Goal: Information Seeking & Learning: Learn about a topic

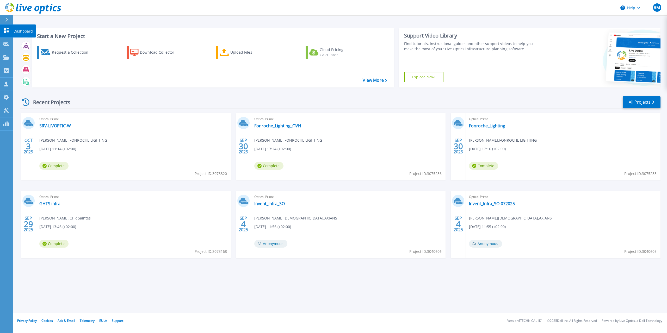
click at [7, 30] on icon at bounding box center [6, 30] width 5 height 5
click at [22, 30] on p "Dashboard" at bounding box center [23, 31] width 19 height 14
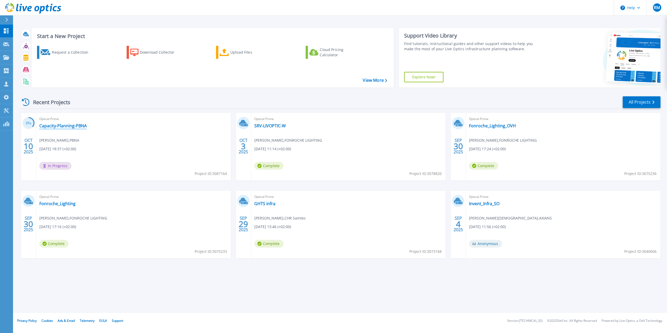
click at [65, 124] on link "Capacity-Planning-PBNA" at bounding box center [62, 125] width 47 height 5
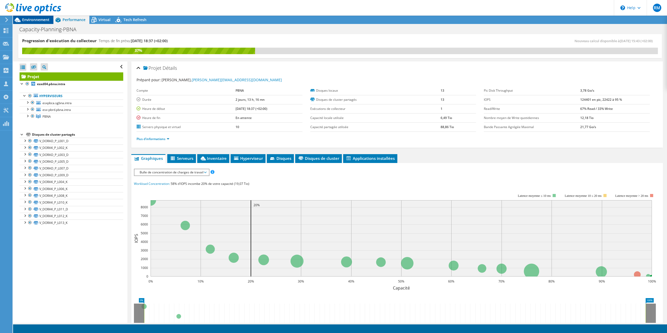
click at [43, 19] on span "Environnement" at bounding box center [35, 19] width 27 height 5
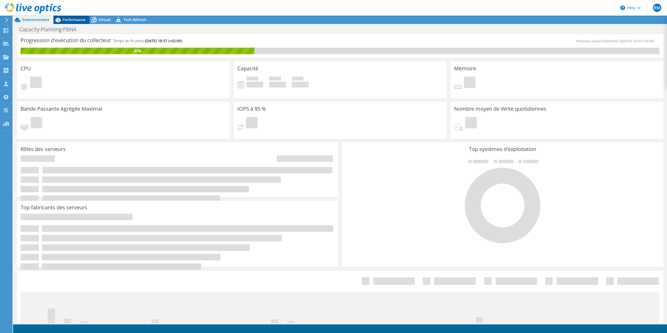
click at [64, 18] on span "Performance" at bounding box center [74, 19] width 23 height 5
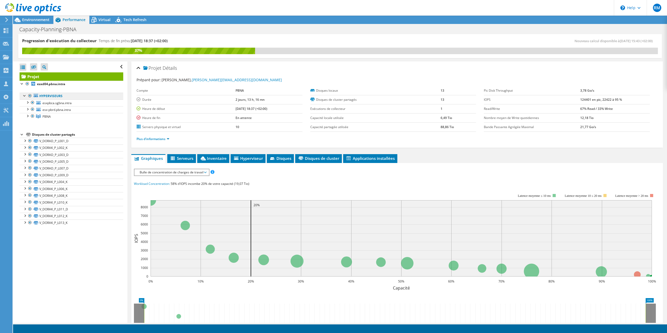
click at [51, 97] on link "Hyperviseurs" at bounding box center [72, 96] width 104 height 7
click at [51, 81] on link "esxd04.pbna.intra" at bounding box center [72, 84] width 104 height 7
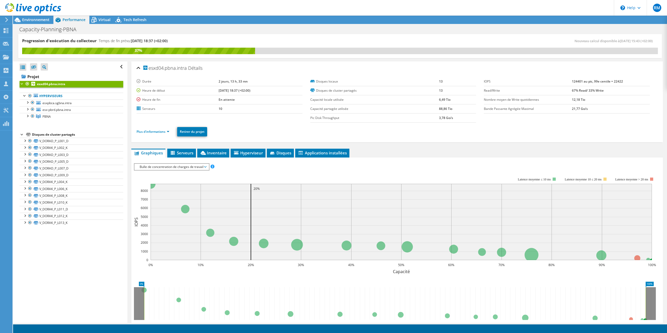
click at [178, 165] on span "Bulle de concentration de charges de travail" at bounding box center [171, 167] width 69 height 6
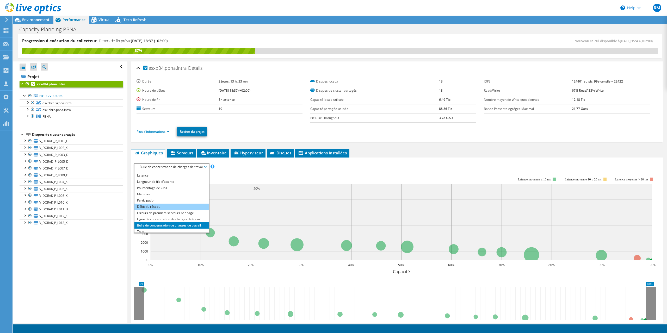
scroll to position [19, 0]
click at [160, 227] on li "Tous" at bounding box center [171, 229] width 74 height 6
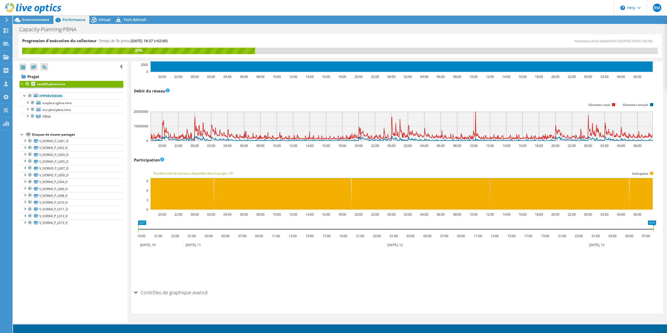
scroll to position [0, 0]
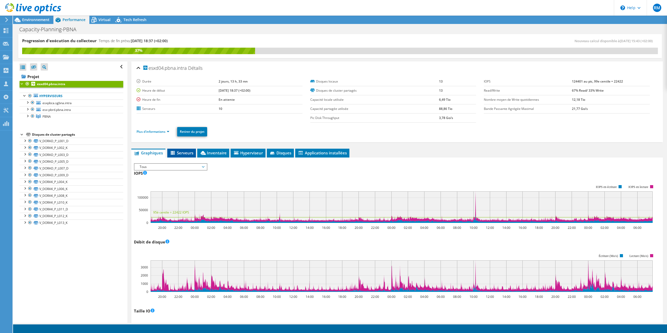
click at [184, 152] on span "Serveurs" at bounding box center [181, 152] width 23 height 5
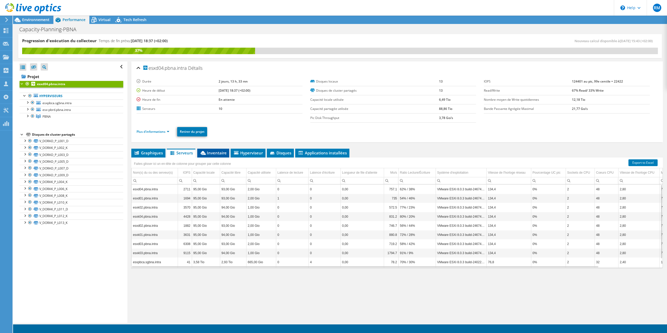
click at [208, 154] on span "Inventaire" at bounding box center [213, 152] width 27 height 5
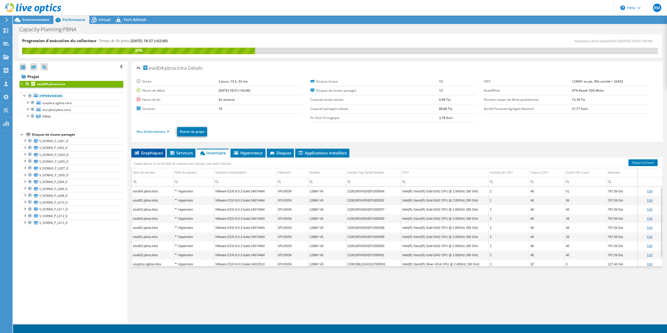
click at [150, 153] on span "Graphiques" at bounding box center [148, 152] width 29 height 5
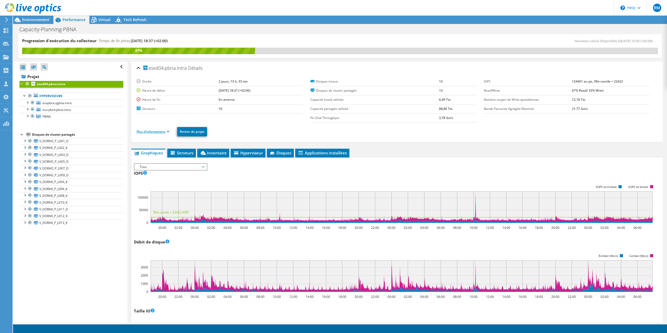
click at [152, 132] on link "Plus d'informations" at bounding box center [153, 131] width 33 height 4
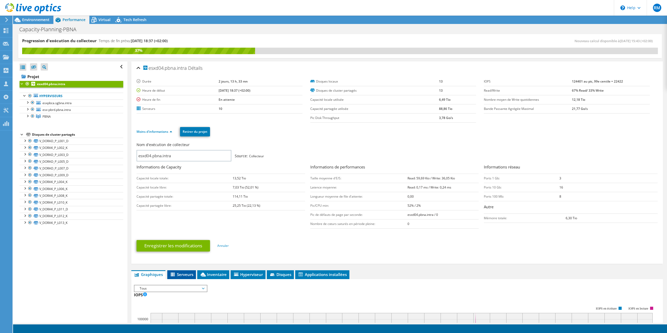
click at [188, 275] on span "Serveurs" at bounding box center [181, 274] width 23 height 5
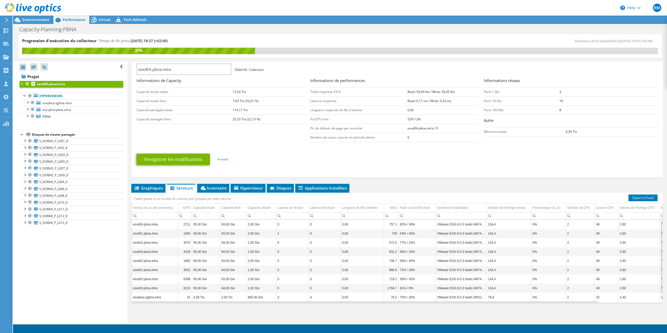
scroll to position [10, 0]
click at [220, 188] on span "Inventaire" at bounding box center [213, 187] width 27 height 5
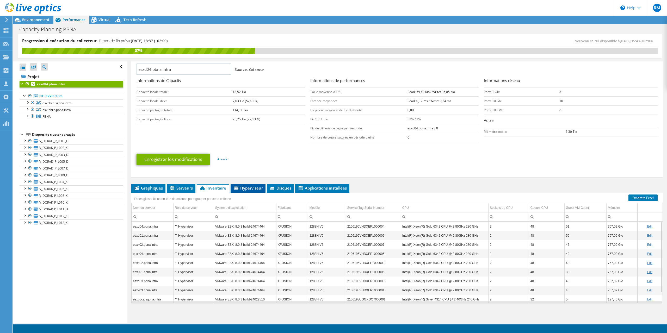
click at [243, 187] on span "Hyperviseur" at bounding box center [248, 187] width 30 height 5
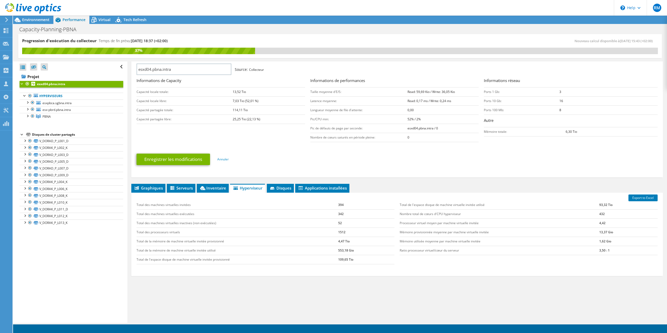
click at [476, 232] on td "Mémoire provisionnée moyenne par machine virtuelle invitée" at bounding box center [500, 232] width 200 height 9
click at [399, 265] on div "Total des machines virtuelles invitées 394 Total des machines virtuelles exécut…" at bounding box center [397, 232] width 526 height 74
drag, startPoint x: 140, startPoint y: 260, endPoint x: 231, endPoint y: 263, distance: 91.0
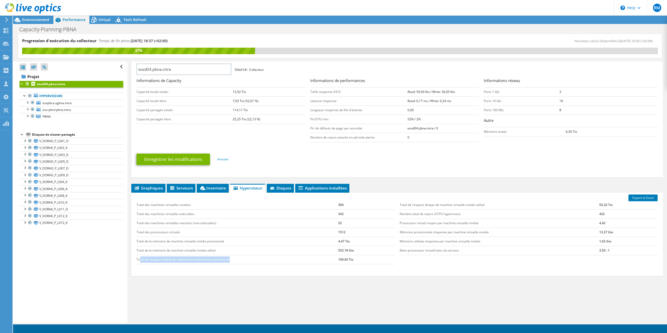
click at [231, 263] on td "Total de l'espace disque de machine virtuelle invitée provisionné" at bounding box center [238, 259] width 202 height 9
click at [319, 282] on div "Graphiques Serveurs Inventaire Hyperviseur Disques Disques de cluster 0 0" at bounding box center [396, 249] width 531 height 130
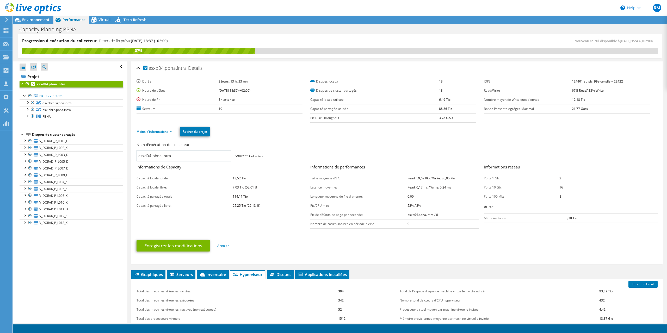
scroll to position [86, 0]
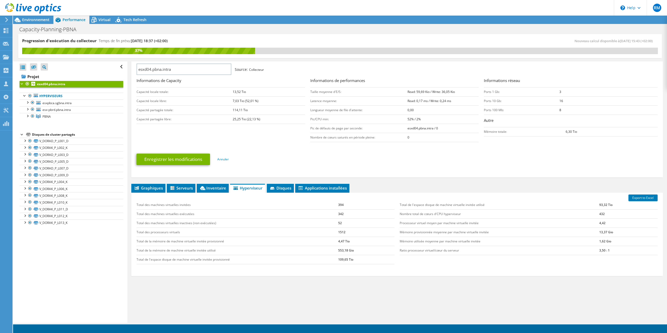
click at [420, 222] on td "Processeur virtuel moyen par machine virtuelle invitée" at bounding box center [500, 223] width 200 height 9
click at [602, 222] on td "4,42" at bounding box center [628, 223] width 58 height 9
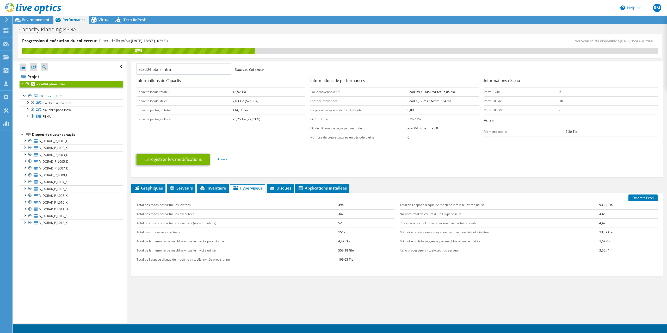
click at [602, 222] on td "4,42" at bounding box center [628, 223] width 58 height 9
click at [549, 226] on td "Processeur virtuel moyen par machine virtuelle invitée" at bounding box center [500, 223] width 200 height 9
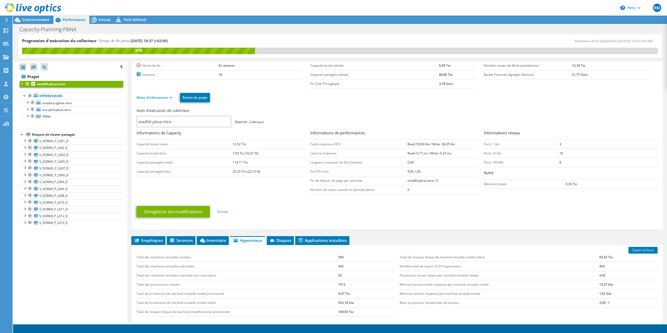
scroll to position [33, 0]
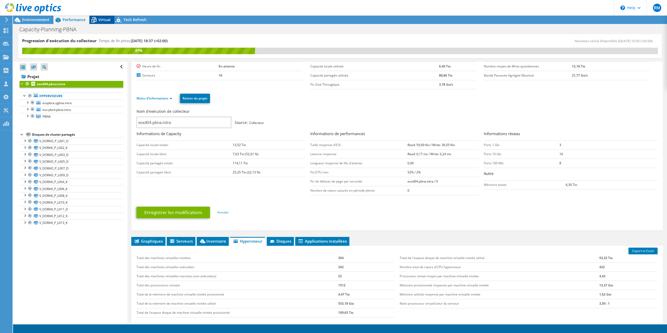
click at [100, 17] on div "Virtual" at bounding box center [101, 20] width 25 height 8
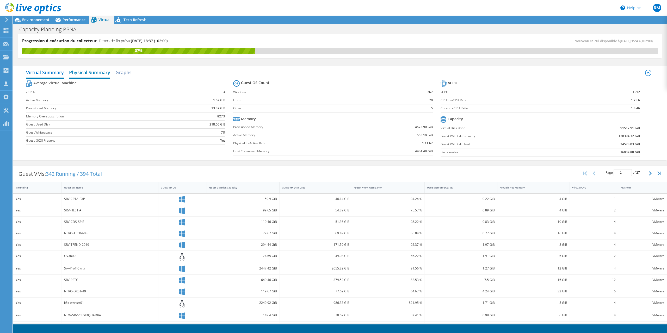
click at [87, 71] on h2 "Physical Summary" at bounding box center [89, 72] width 41 height 11
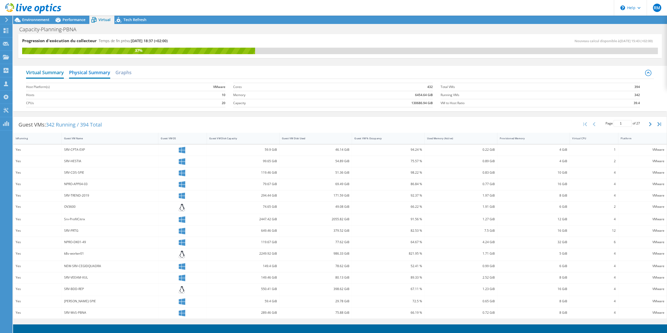
click at [40, 73] on h2 "Virtual Summary" at bounding box center [45, 72] width 38 height 11
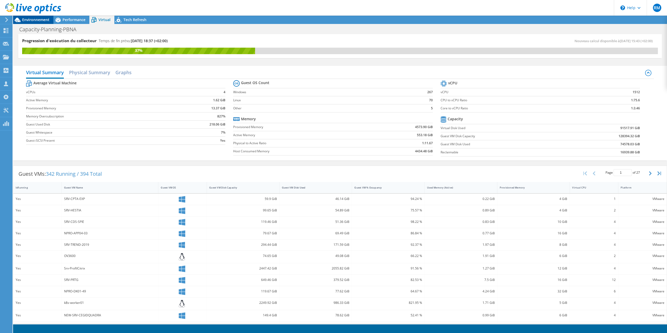
click at [40, 19] on span "Environnement" at bounding box center [35, 19] width 27 height 5
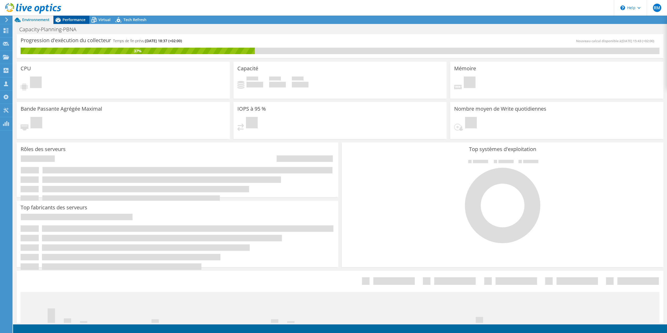
click at [67, 17] on div "Performance" at bounding box center [71, 20] width 36 height 8
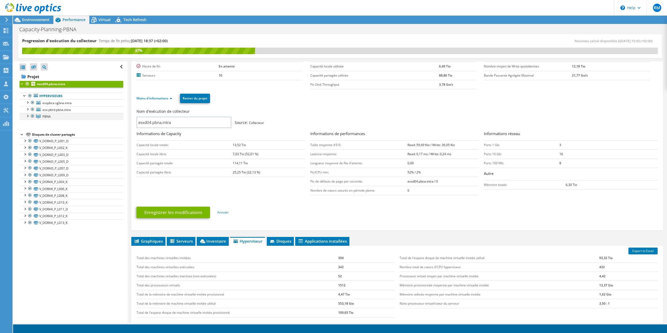
click at [28, 116] on div at bounding box center [27, 115] width 5 height 5
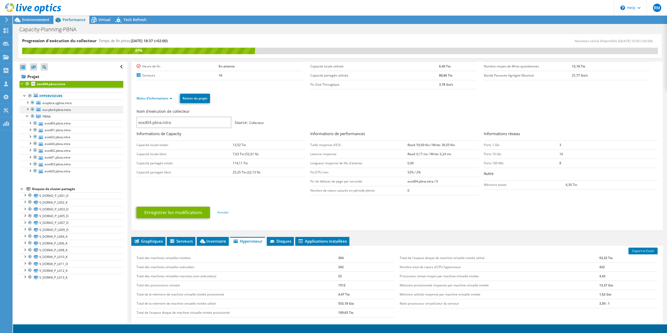
click at [27, 108] on div at bounding box center [27, 108] width 5 height 5
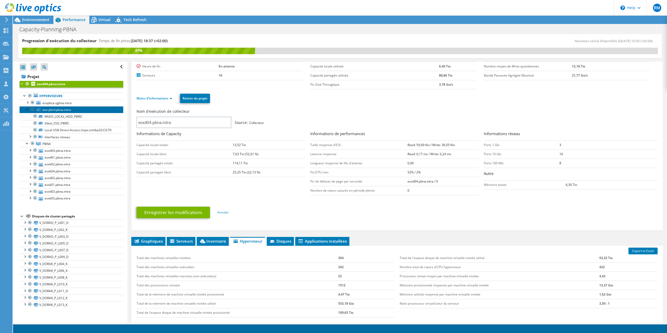
click at [46, 109] on span "esx-pbrd.pbna.intra" at bounding box center [56, 110] width 28 height 4
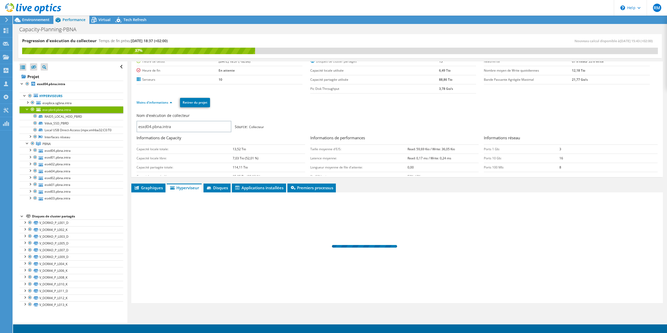
scroll to position [0, 0]
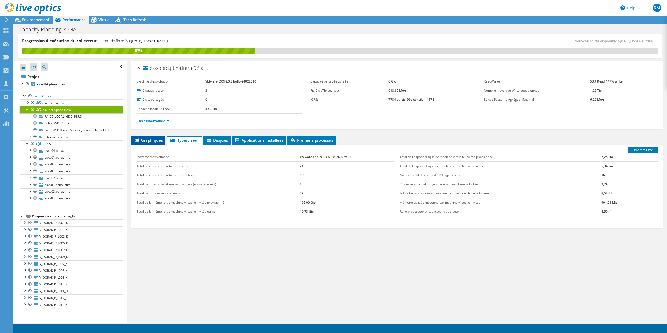
click at [158, 141] on span "Graphiques" at bounding box center [148, 140] width 29 height 5
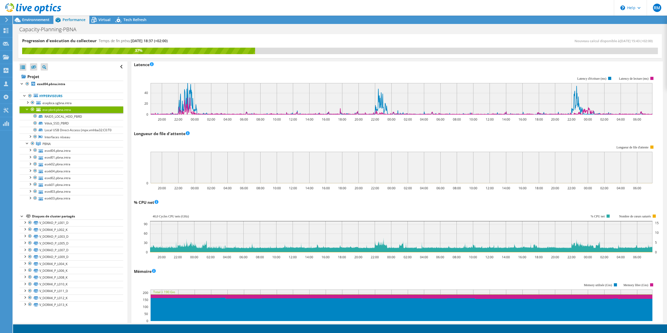
scroll to position [319, 0]
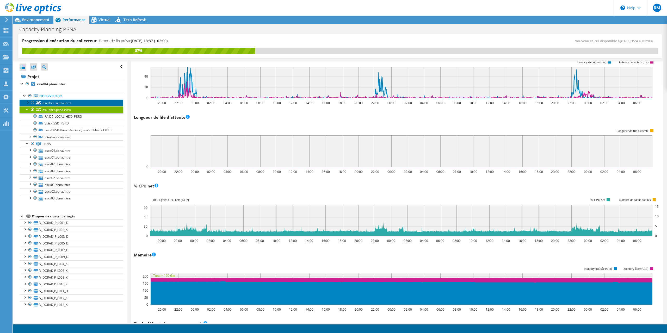
click at [47, 102] on span "esxpbca.sgbna.intra" at bounding box center [56, 103] width 29 height 4
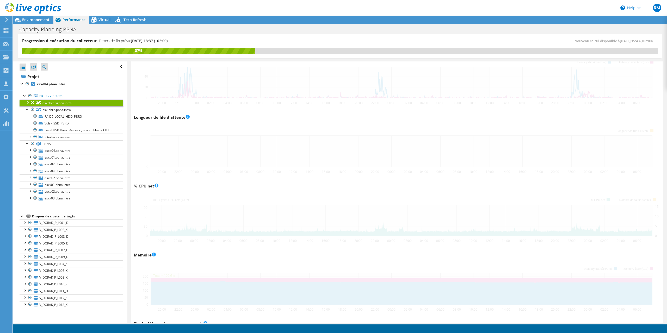
click at [28, 102] on div at bounding box center [27, 102] width 5 height 5
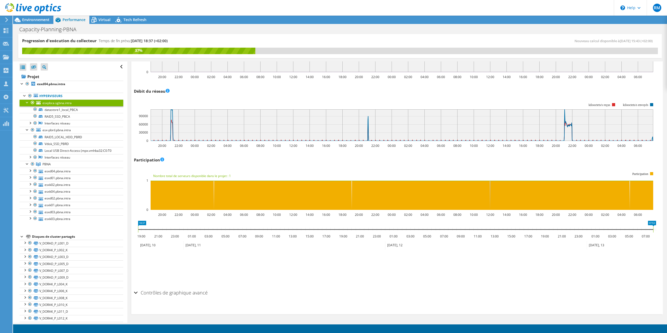
scroll to position [222, 0]
